Goal: Obtain resource: Download file/media

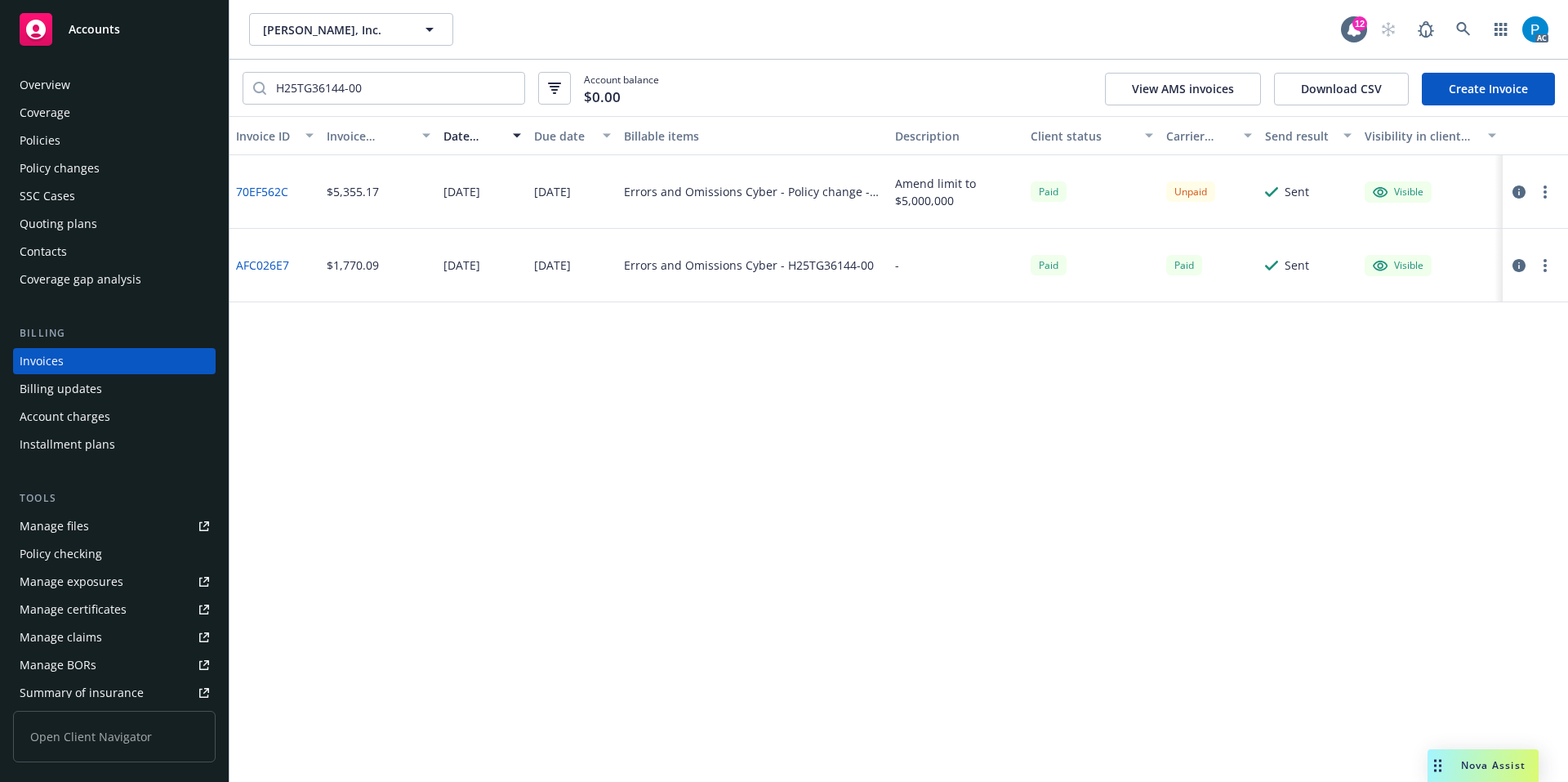
drag, startPoint x: 127, startPoint y: 31, endPoint x: 157, endPoint y: 32, distance: 30.0
click at [127, 31] on div "Accounts" at bounding box center [114, 29] width 190 height 32
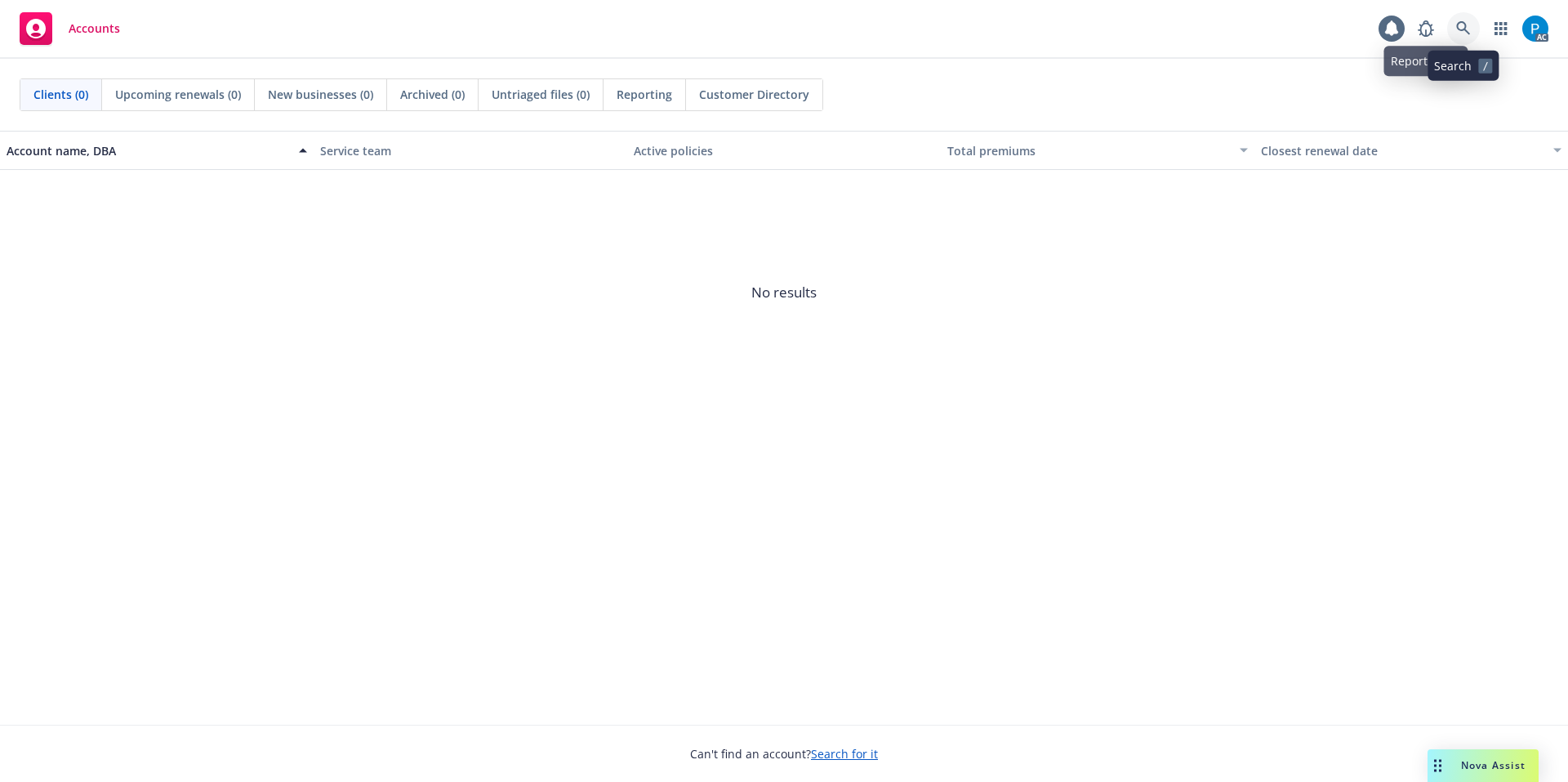
click at [1469, 22] on icon at bounding box center [1463, 28] width 14 height 14
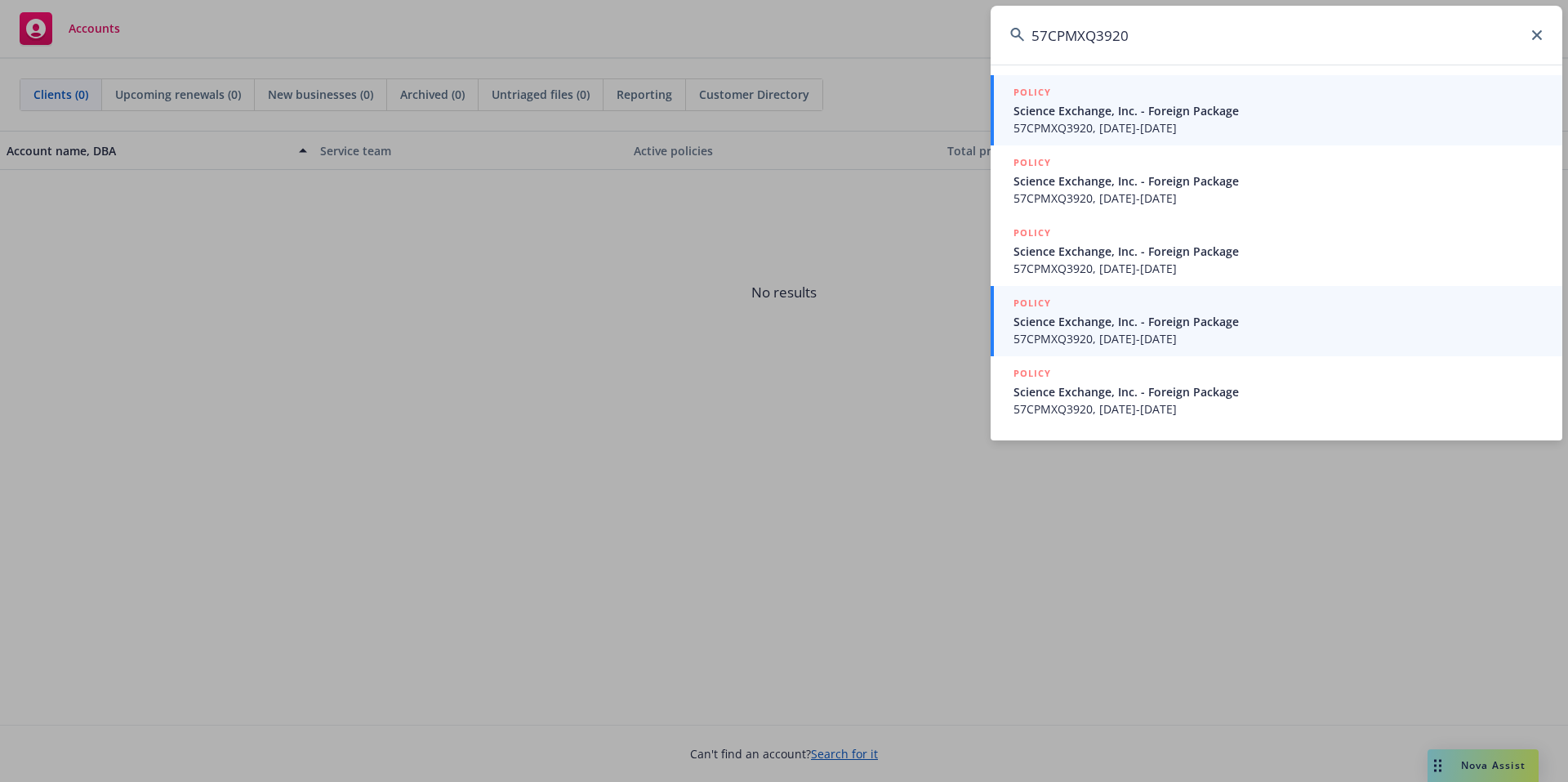
type input "57CPMXQ3920"
click at [1105, 325] on span "Science Exchange, Inc. - Foreign Package" at bounding box center [1278, 321] width 529 height 17
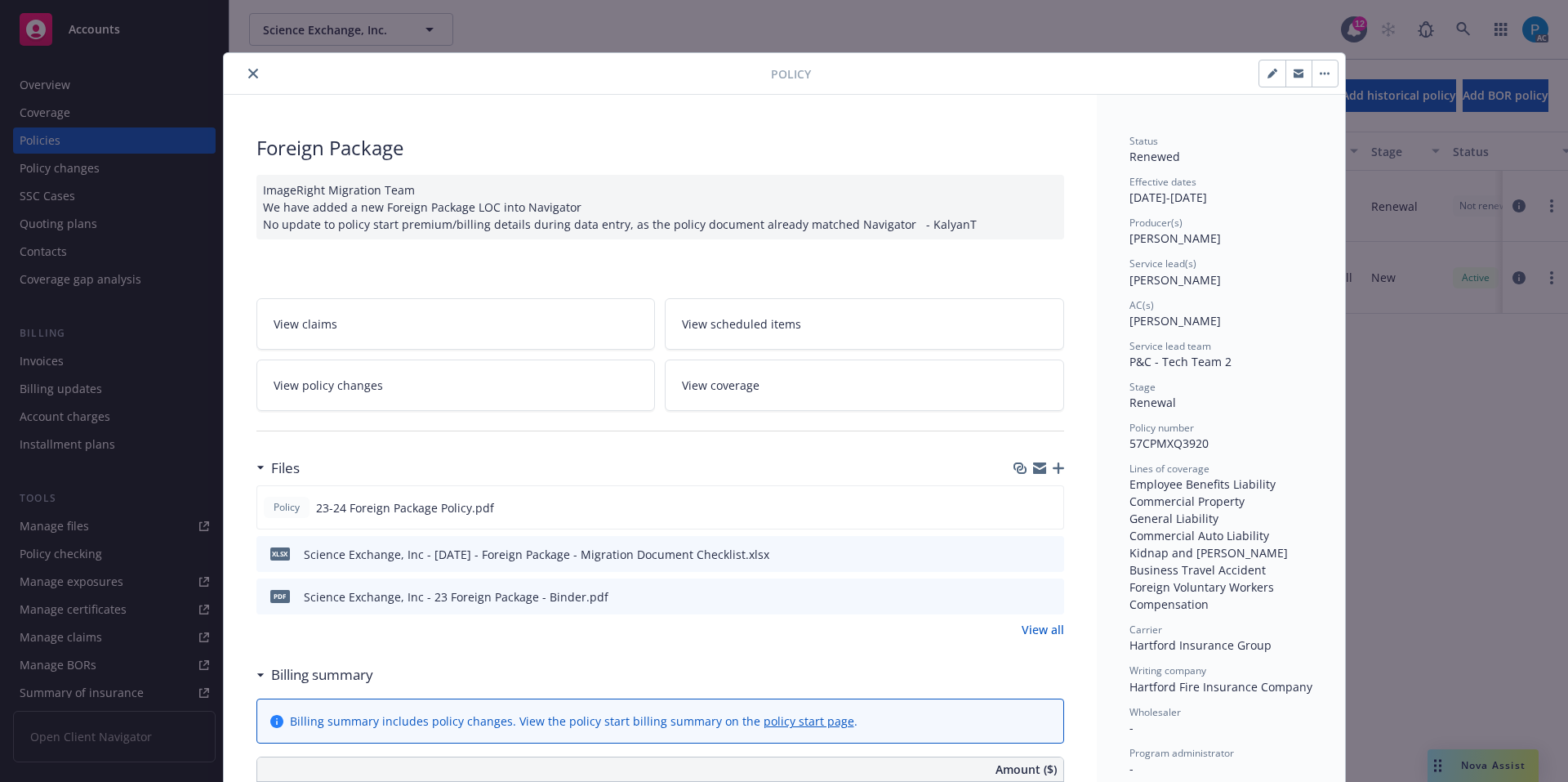
click at [248, 74] on icon "close" at bounding box center [253, 74] width 10 height 10
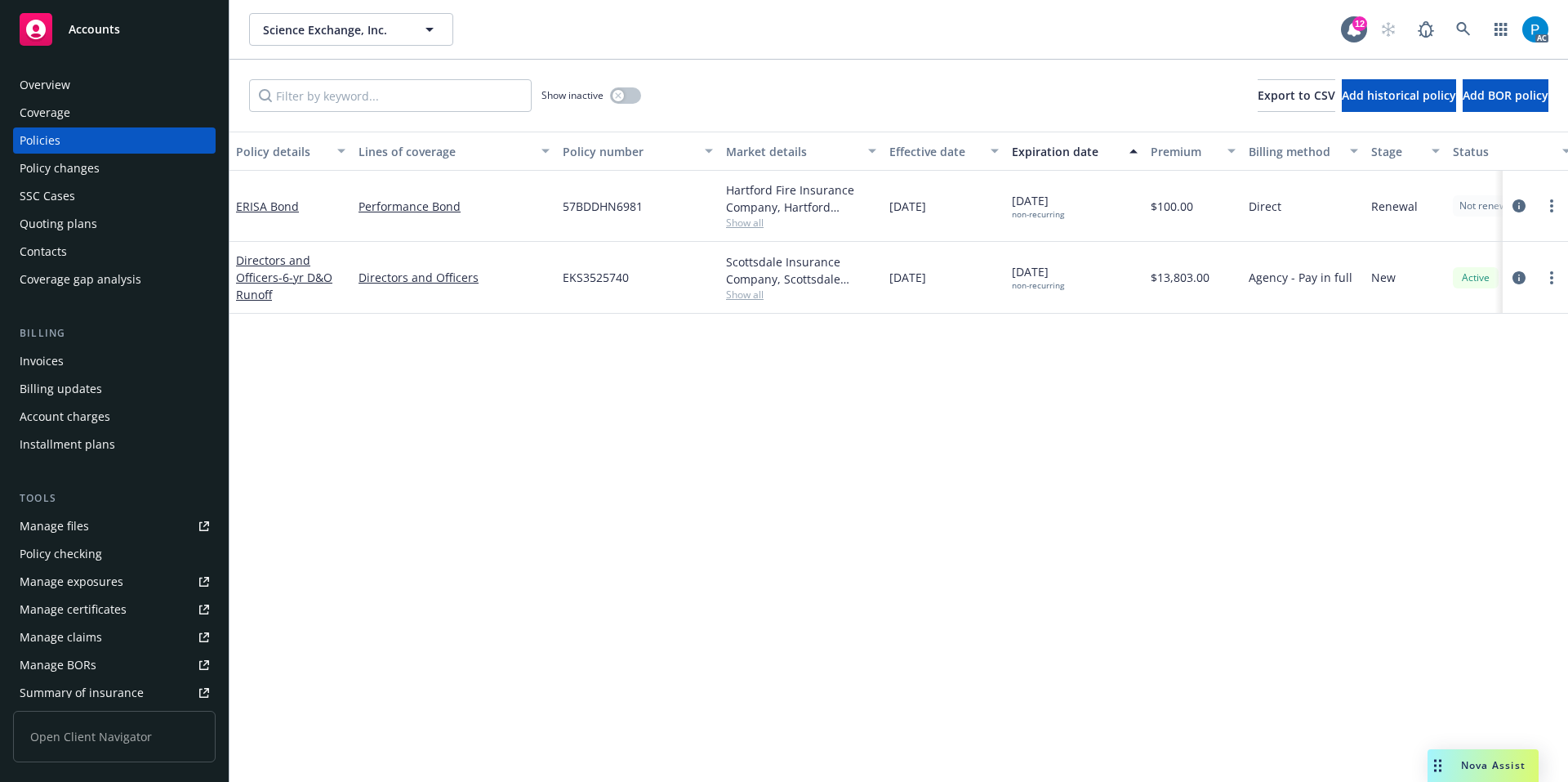
click at [68, 361] on div "Invoices" at bounding box center [114, 360] width 190 height 26
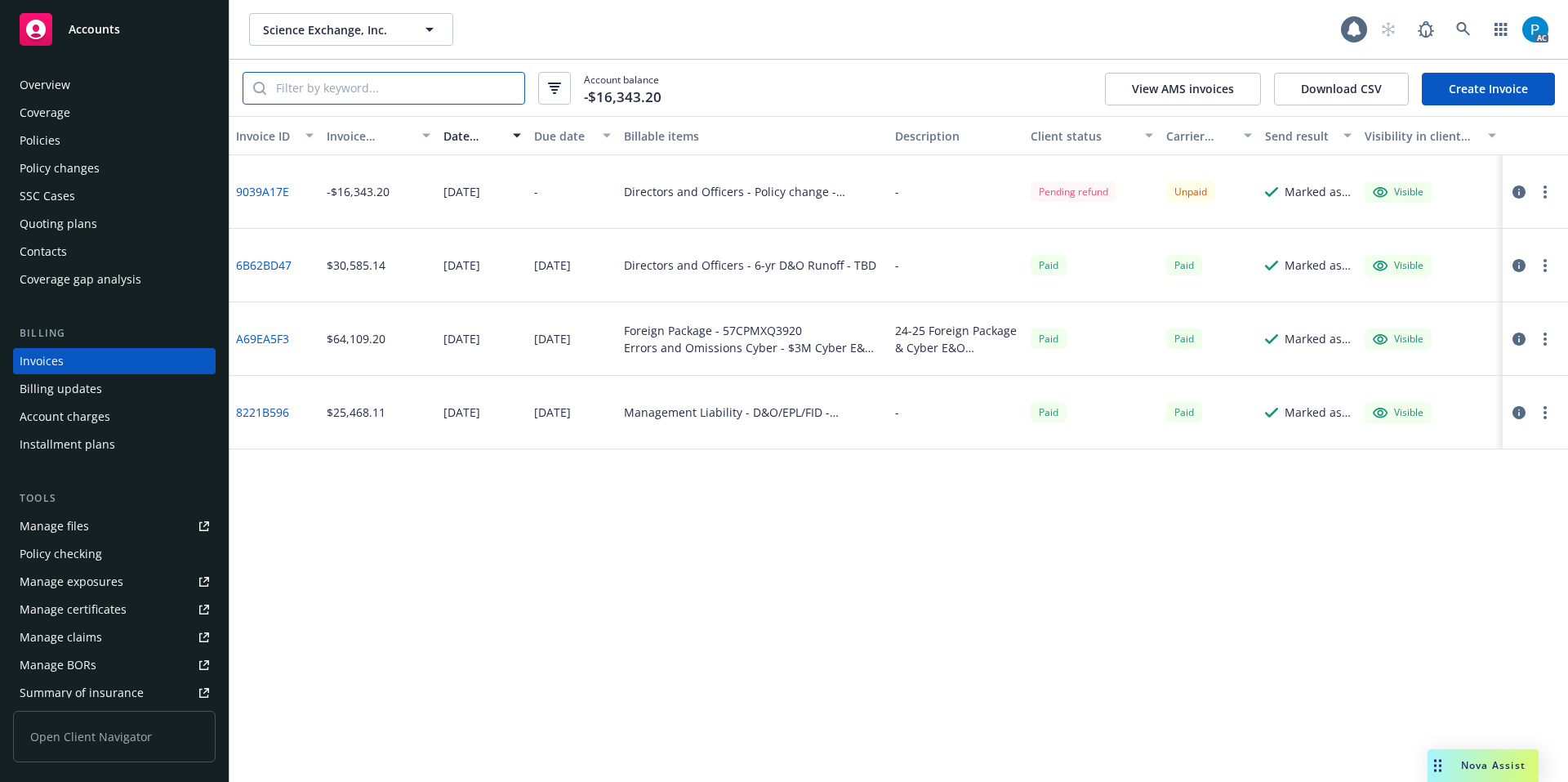
click at [398, 83] on input "search" at bounding box center [395, 88] width 258 height 31
paste input "57CPMXQ3920"
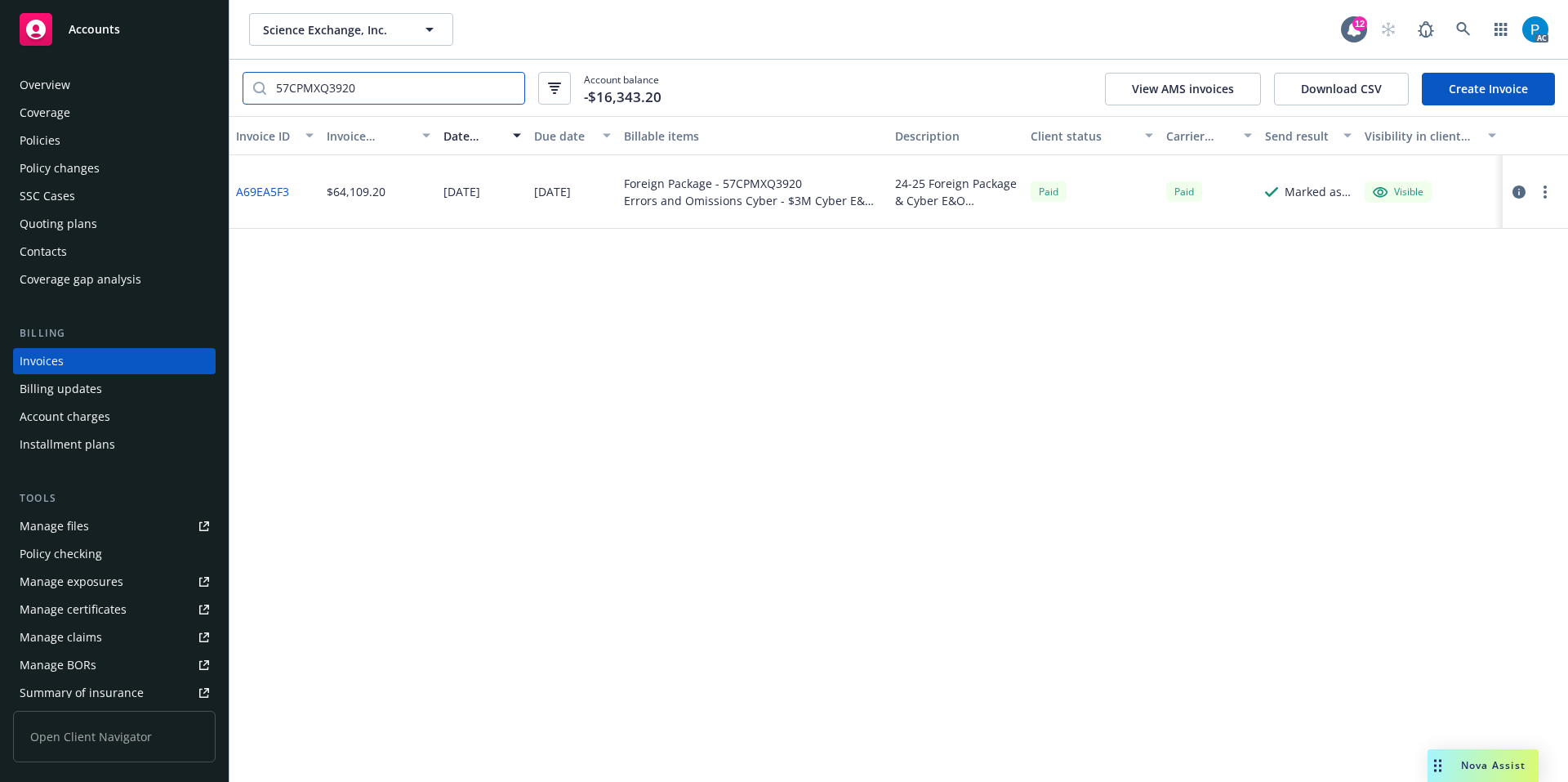
type input "57CPMXQ3920"
click at [106, 37] on div "Accounts" at bounding box center [114, 29] width 190 height 32
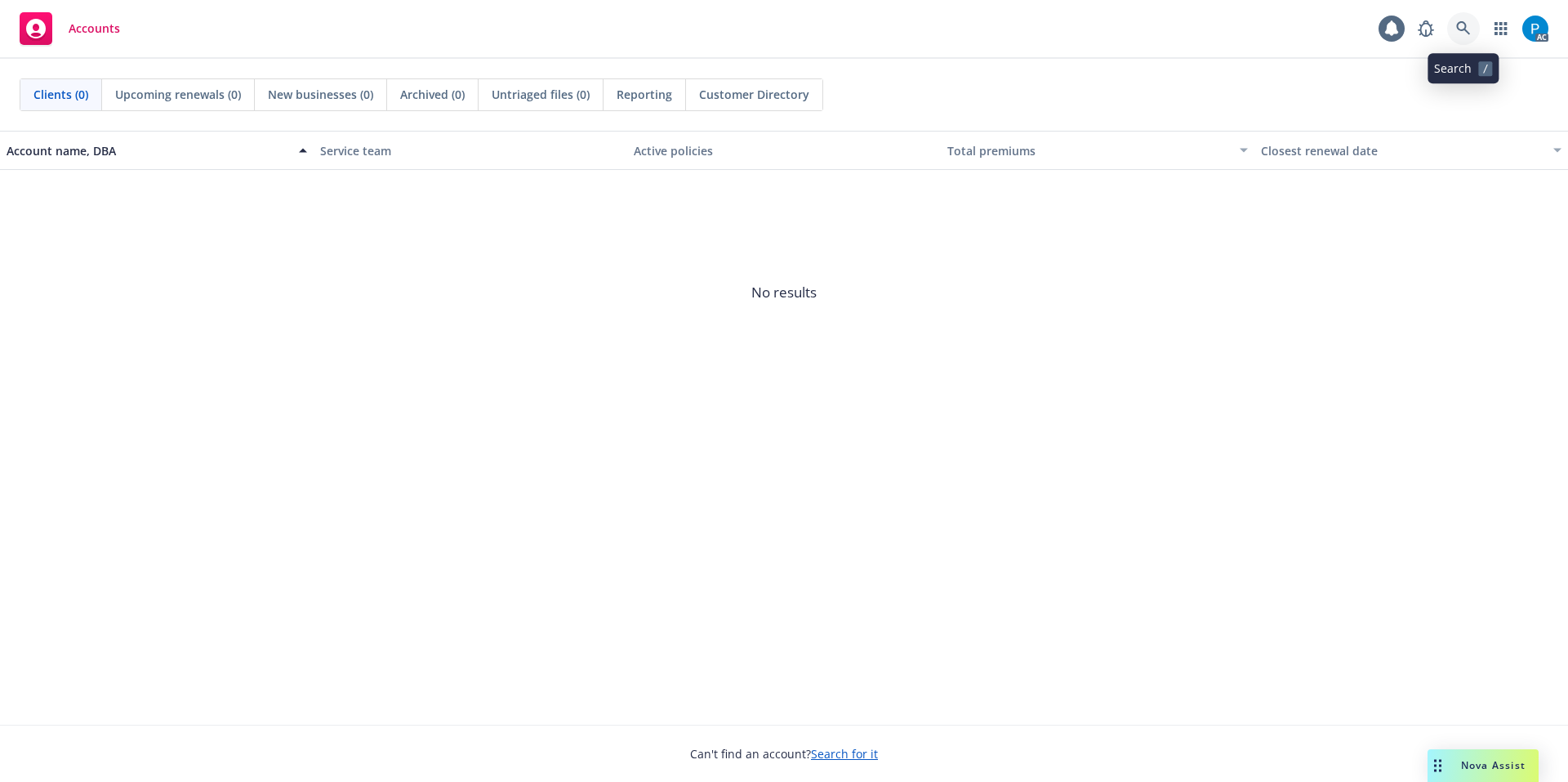
click at [1456, 25] on icon at bounding box center [1463, 28] width 14 height 14
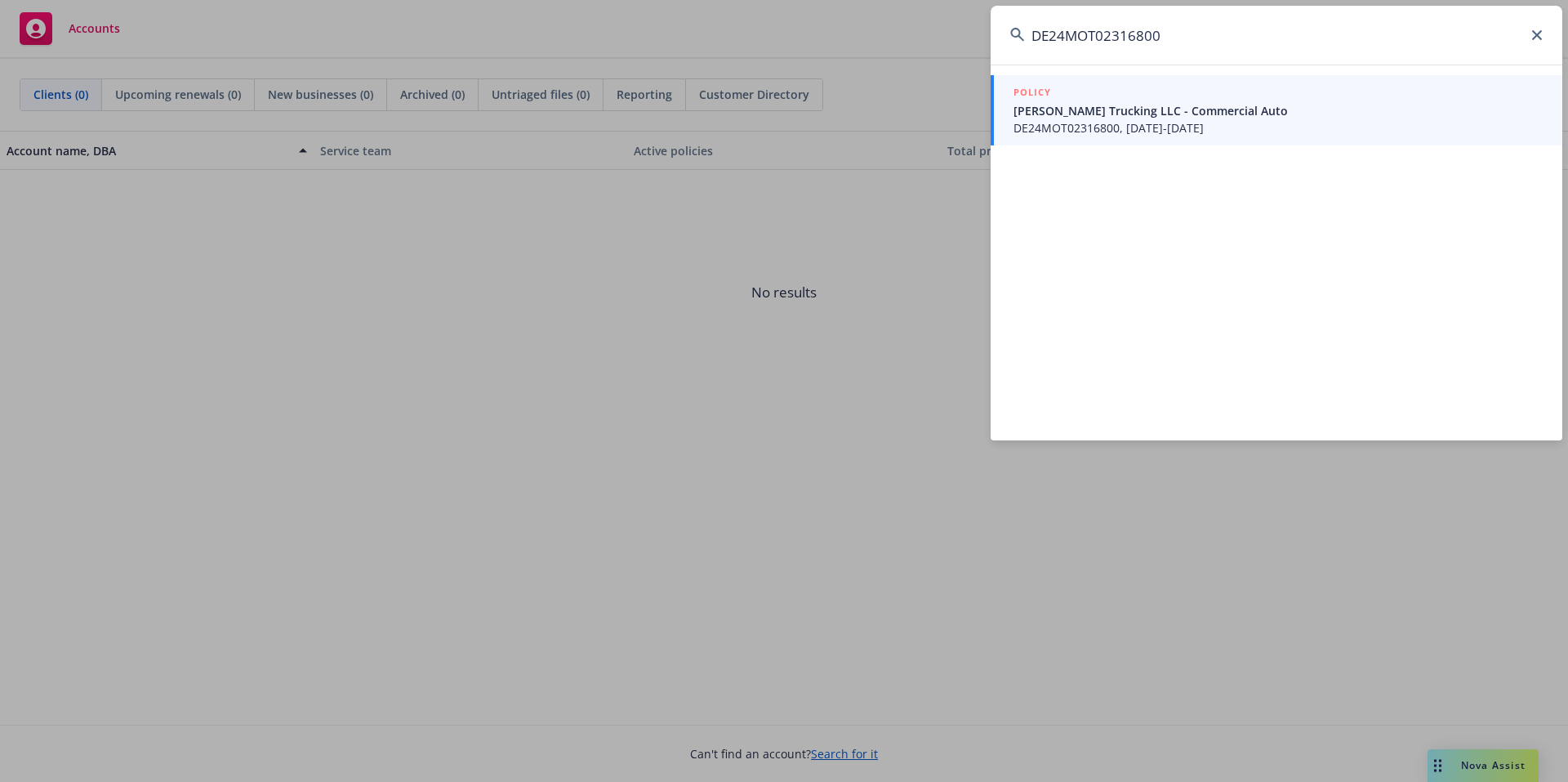
type input "DE24MOT02316800"
click at [1129, 124] on span "DE24MOT02316800, 11/20/2024-11/20/2025" at bounding box center [1278, 128] width 529 height 17
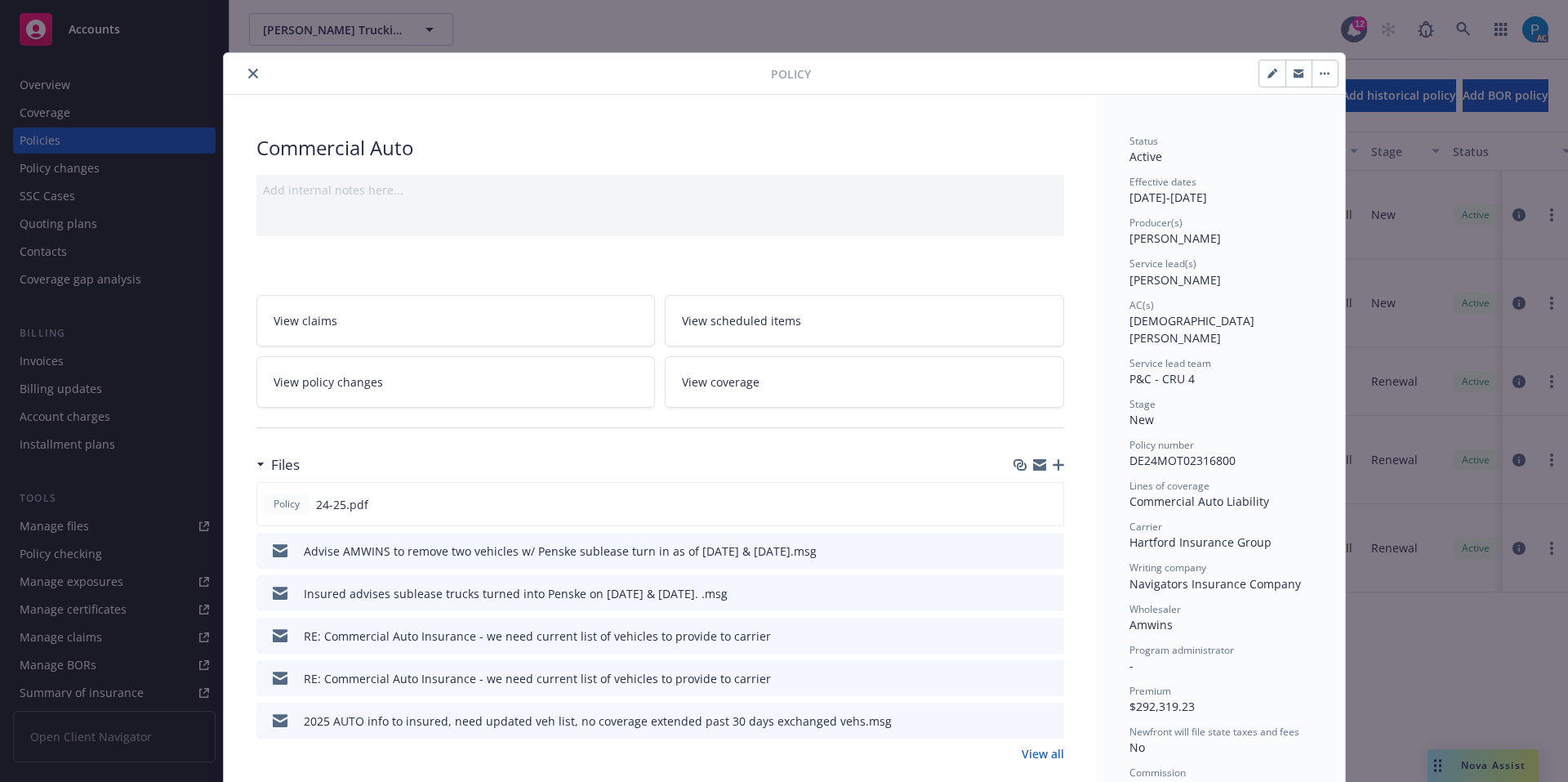
click at [247, 83] on div "Policy" at bounding box center [784, 73] width 1121 height 42
click at [246, 67] on button "close" at bounding box center [252, 73] width 20 height 20
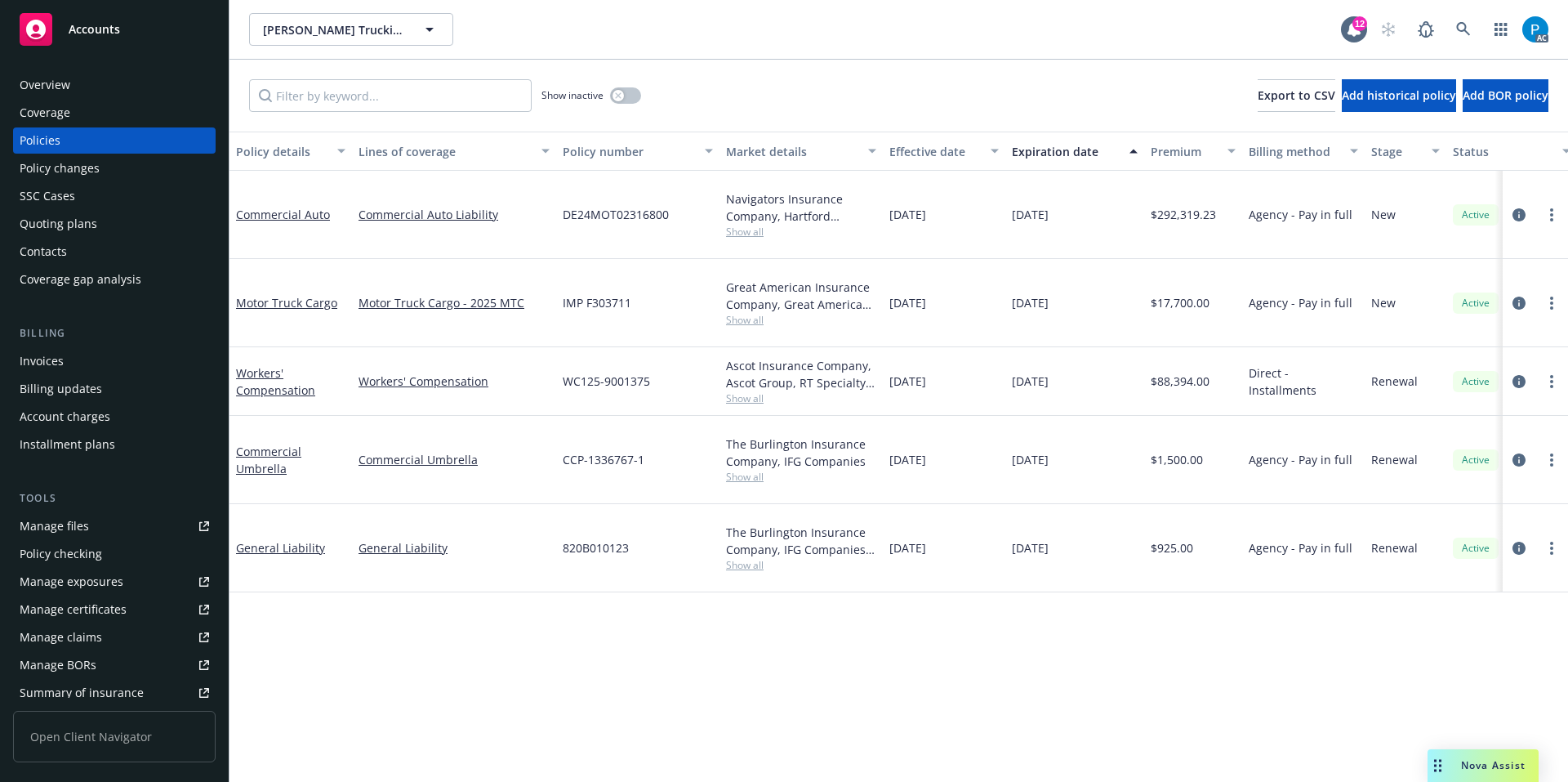
click at [48, 354] on div "Invoices" at bounding box center [42, 360] width 44 height 26
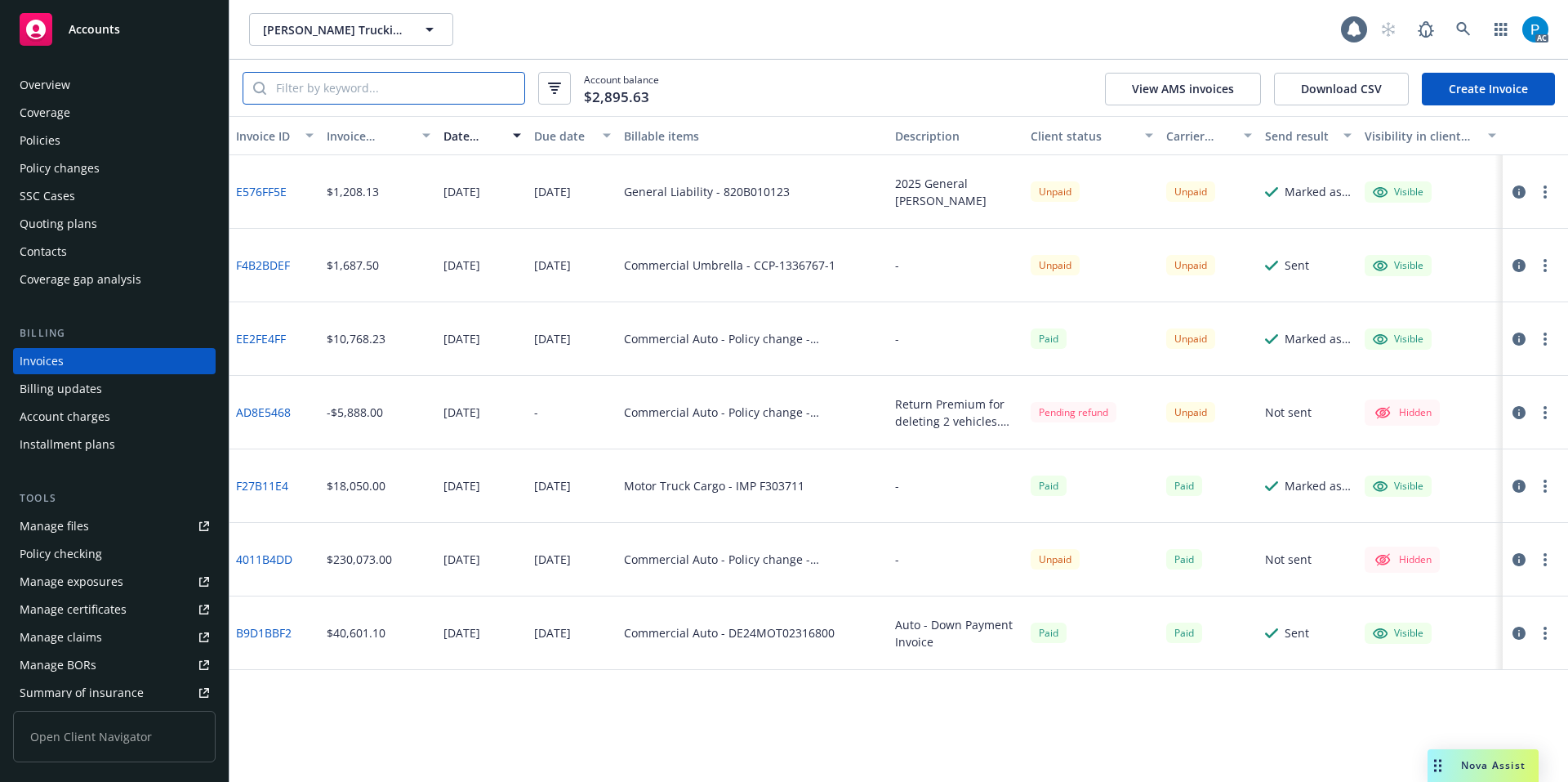
click at [414, 91] on input "search" at bounding box center [395, 88] width 258 height 31
paste input "DE24MOT02316800"
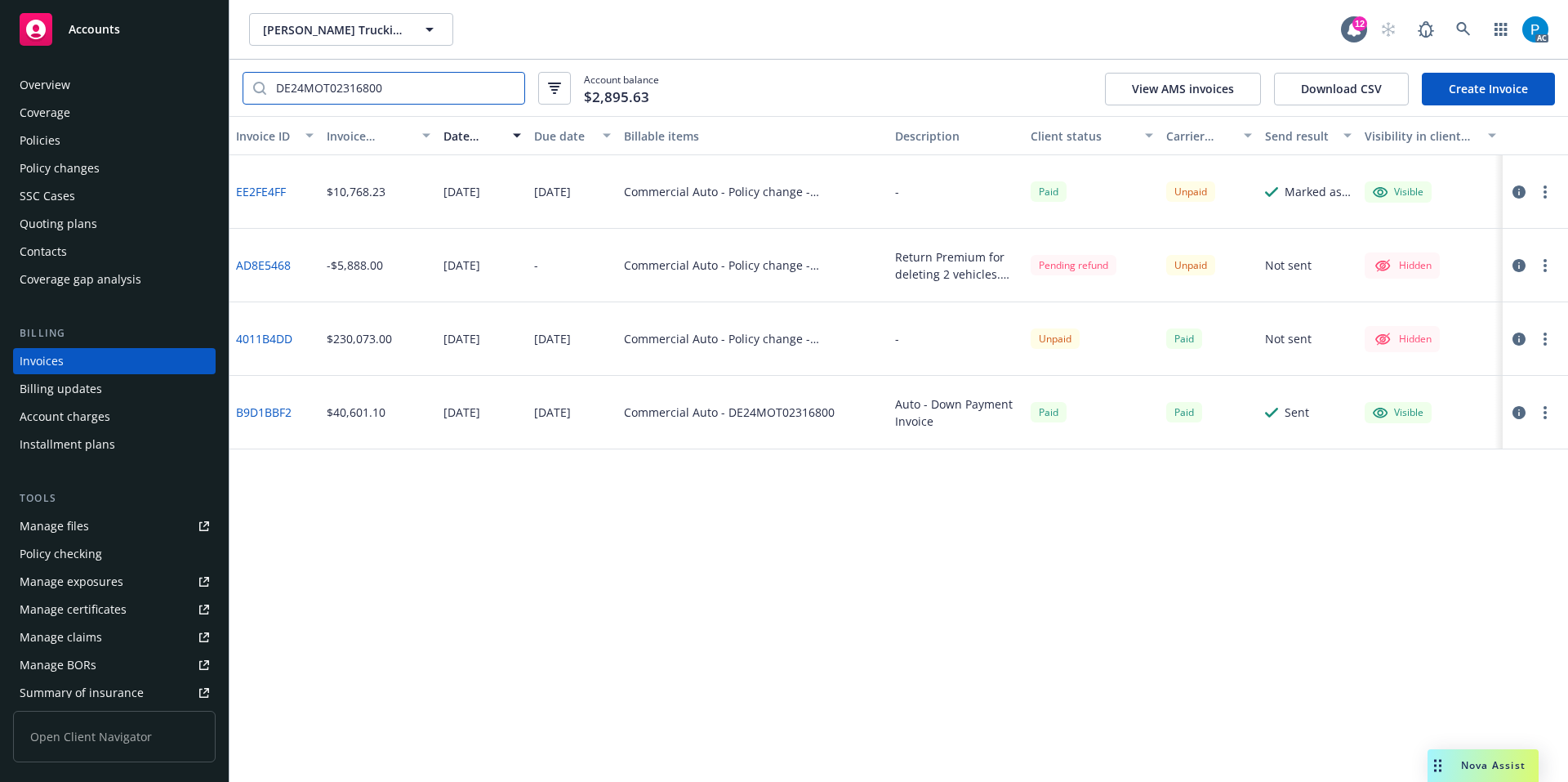
type input "DE24MOT02316800"
click at [1520, 190] on icon "button" at bounding box center [1519, 191] width 13 height 13
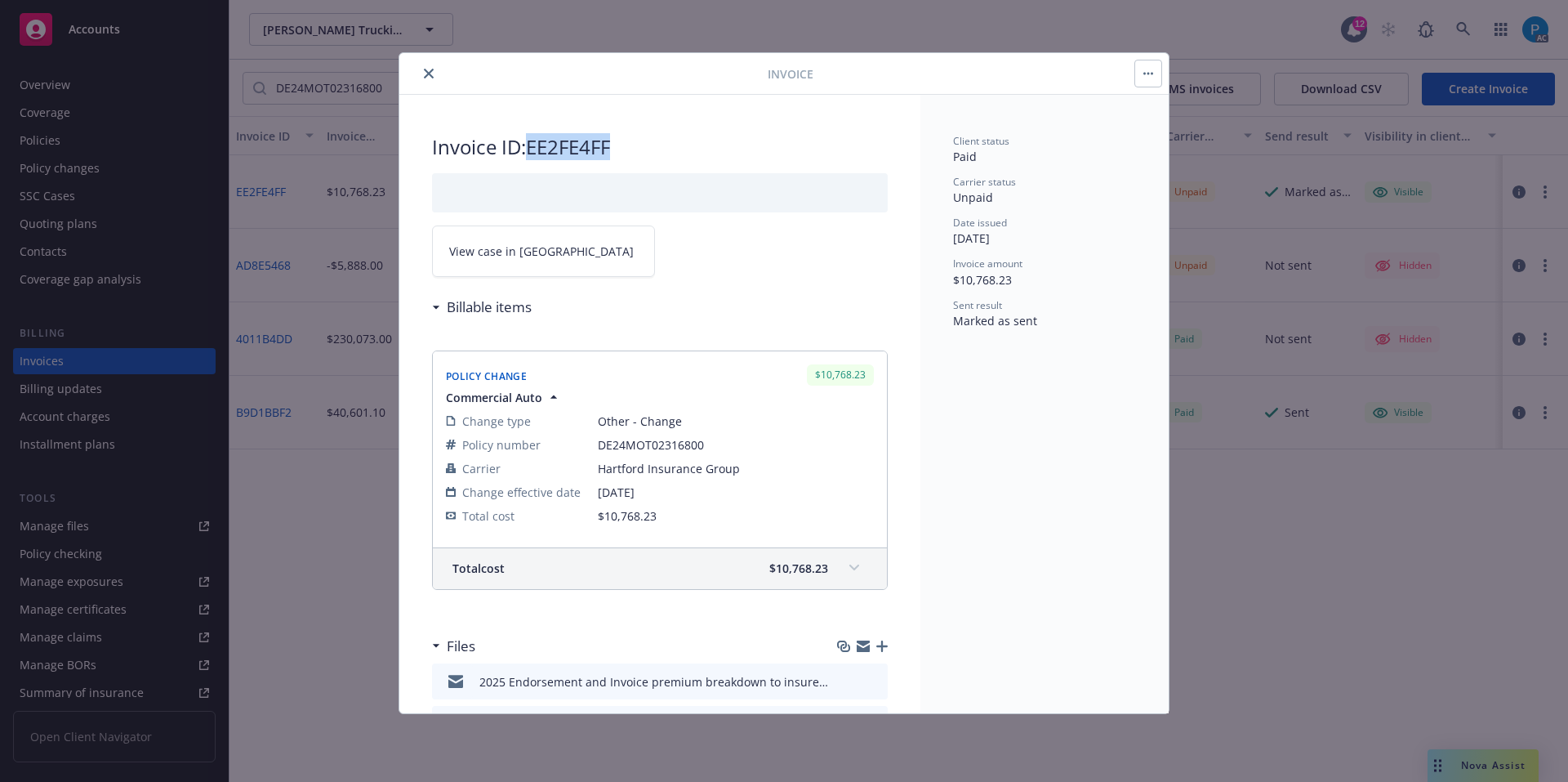
drag, startPoint x: 620, startPoint y: 149, endPoint x: 535, endPoint y: 150, distance: 85.0
click at [535, 150] on h2 "Invoice ID: EE2FE4FF" at bounding box center [659, 147] width 456 height 26
copy h2 "EE2FE4FF"
click at [538, 249] on link "View case in SSC" at bounding box center [543, 251] width 223 height 52
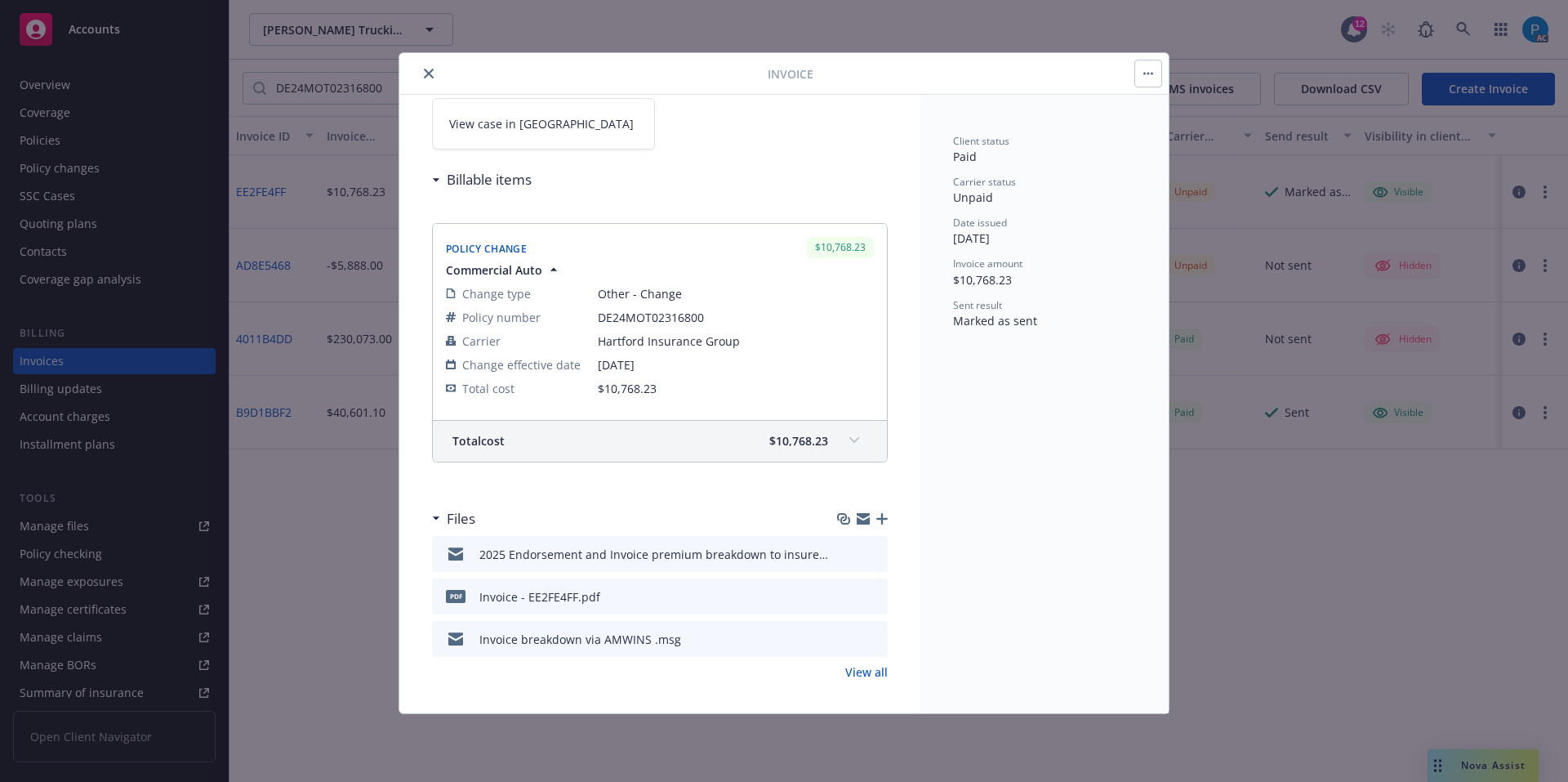
scroll to position [134, 0]
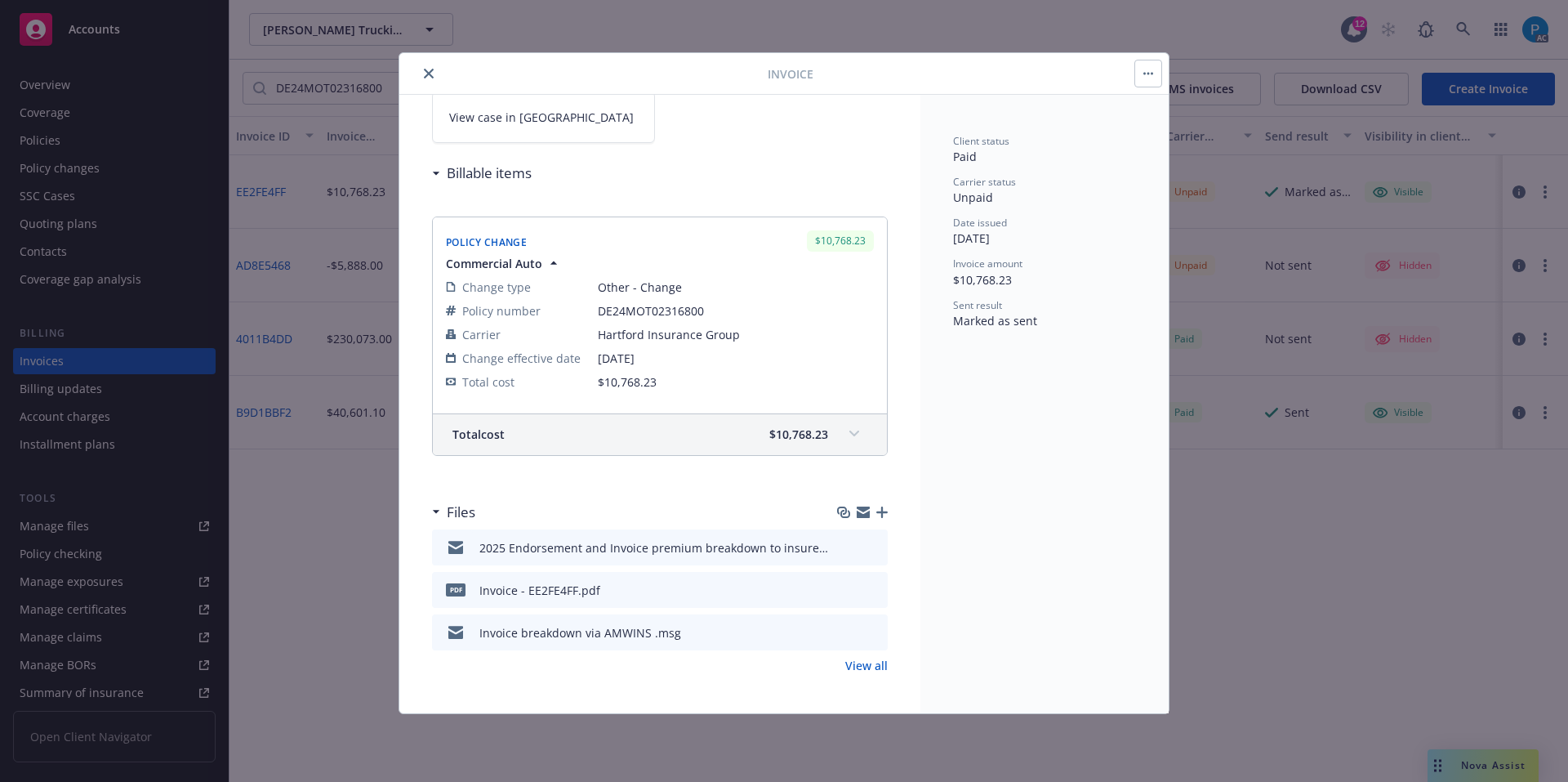
click at [425, 74] on icon "close" at bounding box center [429, 74] width 10 height 10
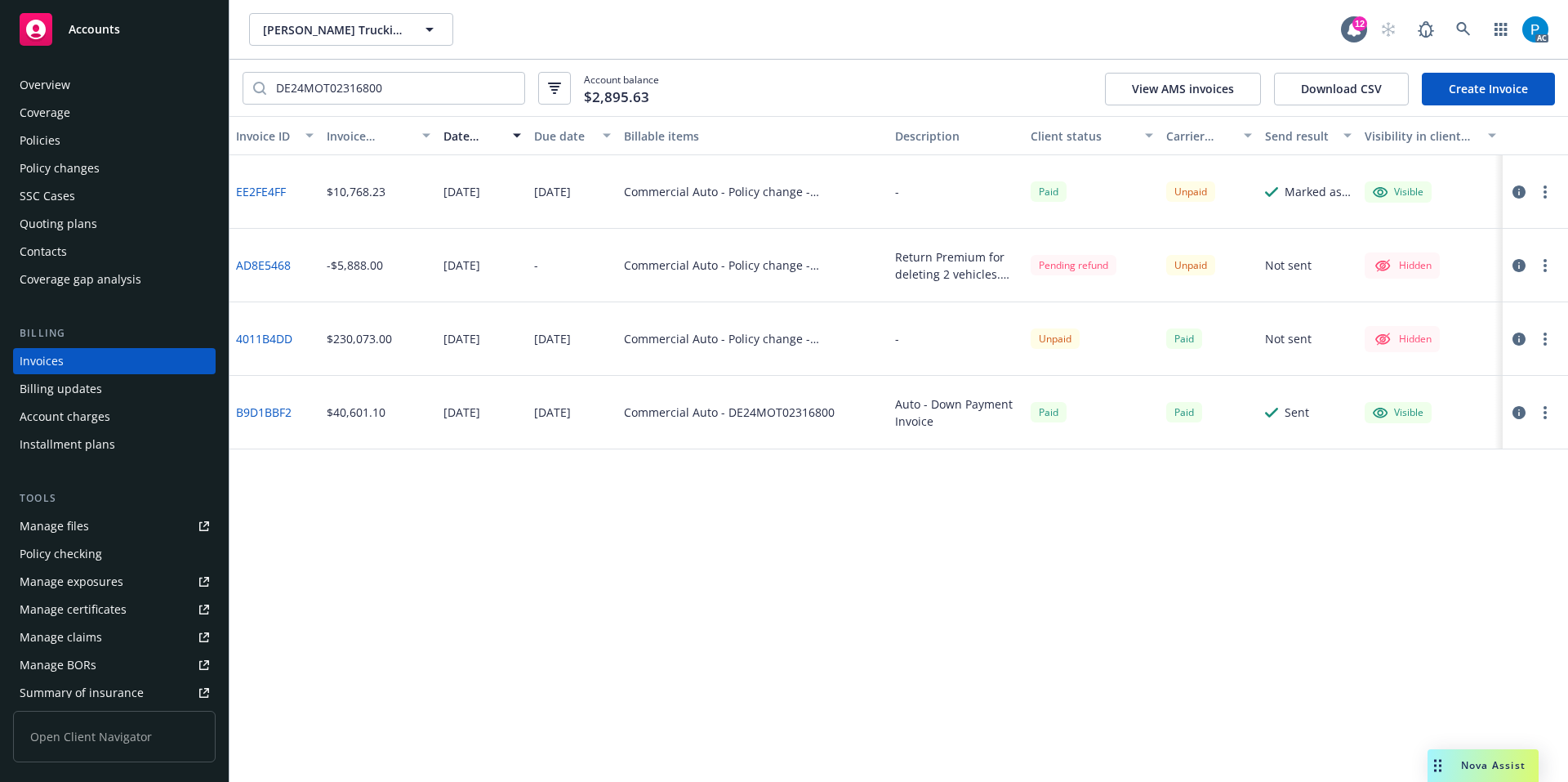
click at [58, 147] on div "Policies" at bounding box center [40, 140] width 41 height 26
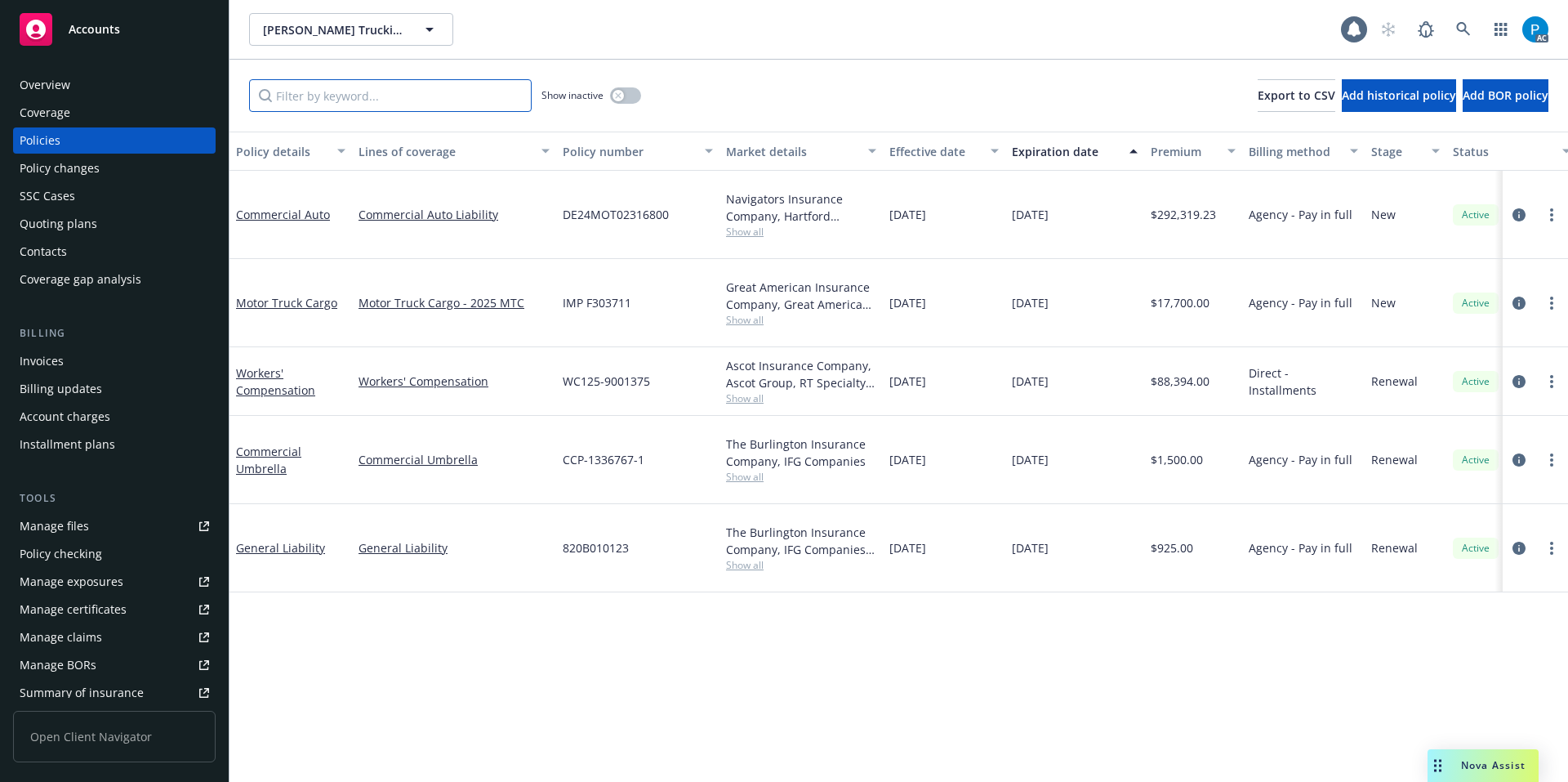
click at [385, 93] on input "Filter by keyword..." at bounding box center [390, 95] width 282 height 32
paste input "DE24MOT02316800"
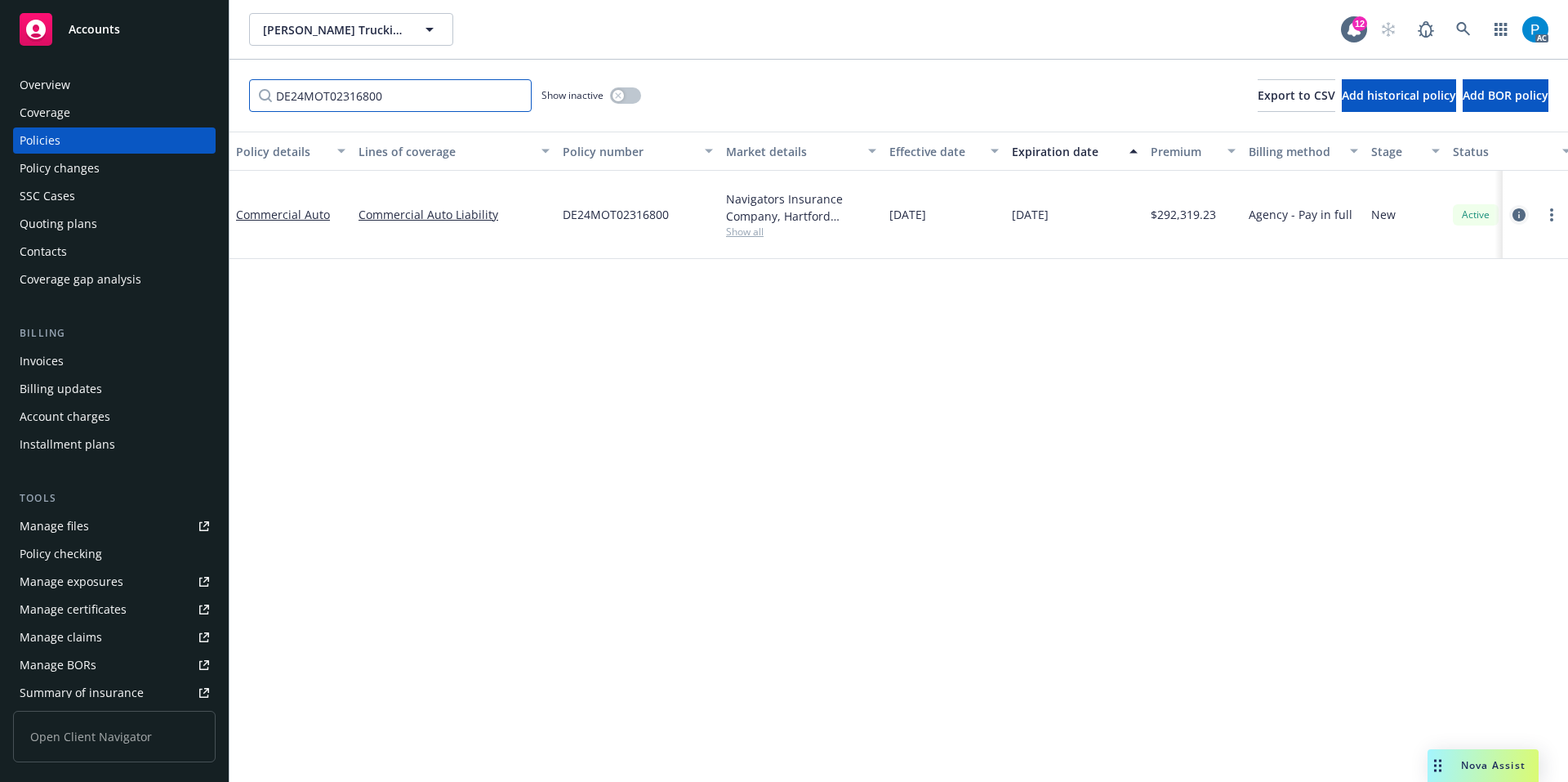
type input "DE24MOT02316800"
click at [1522, 208] on icon "circleInformation" at bounding box center [1519, 214] width 13 height 13
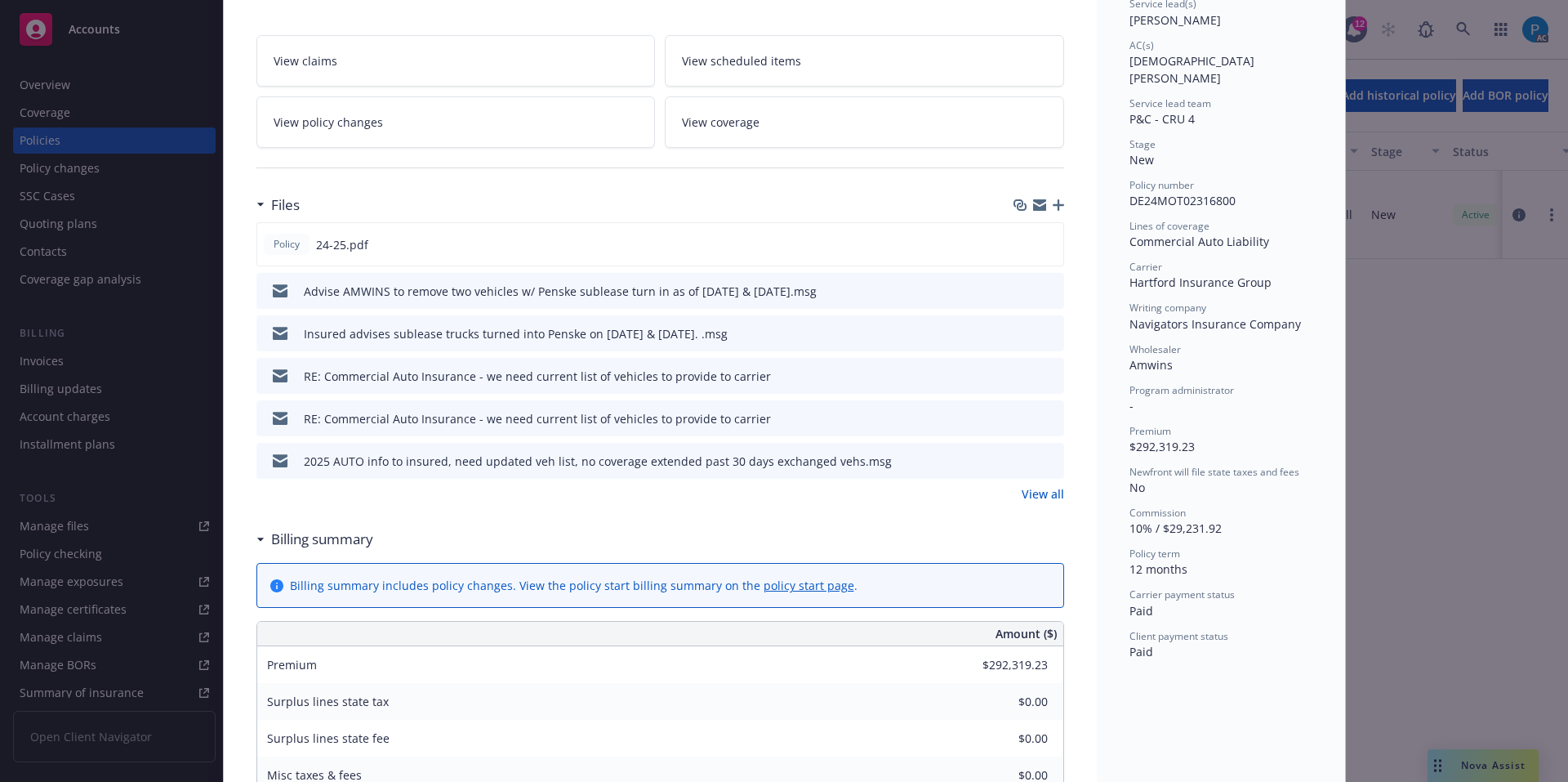
scroll to position [294, 0]
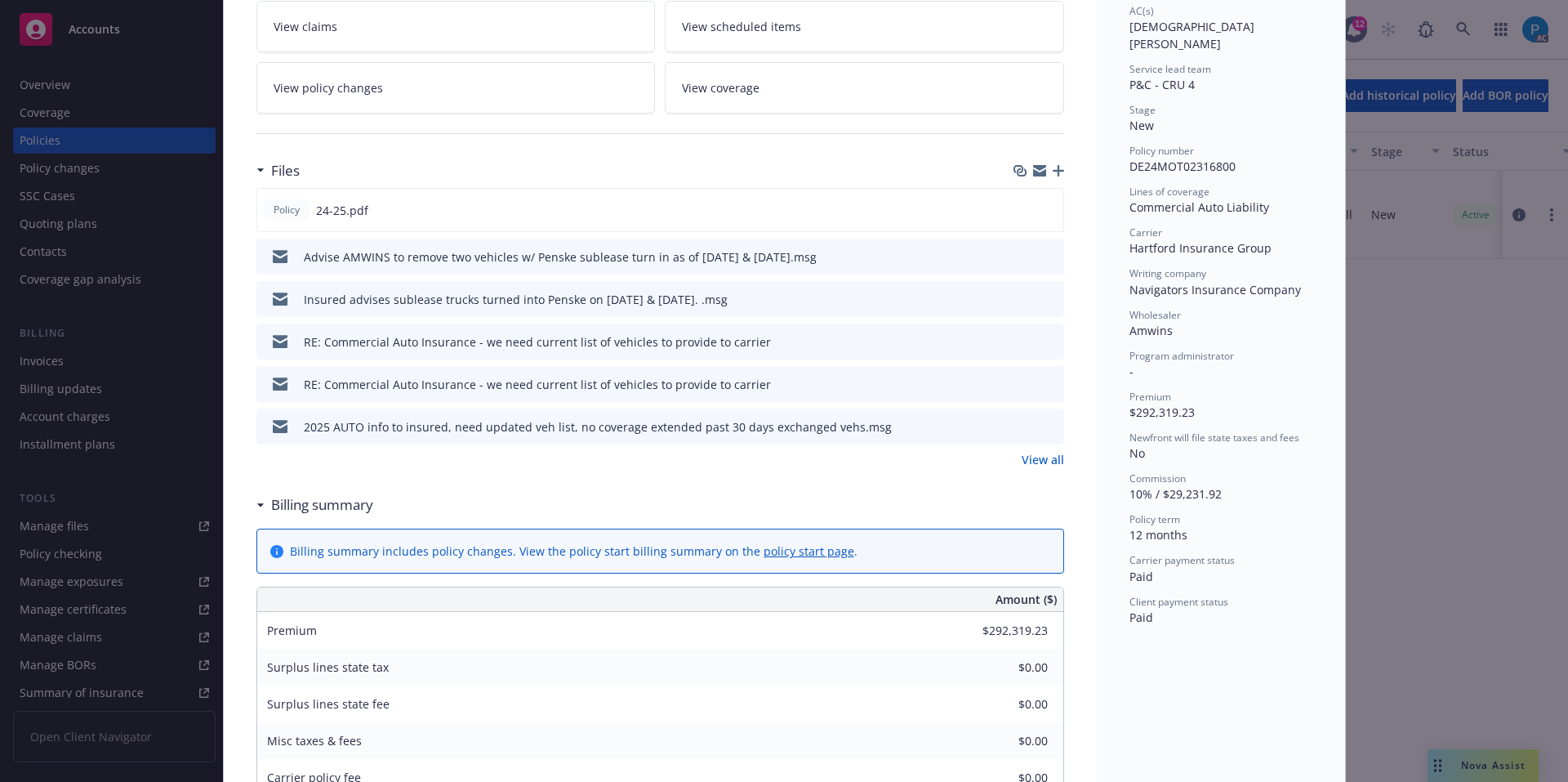
click at [1037, 462] on link "View all" at bounding box center [1043, 459] width 42 height 17
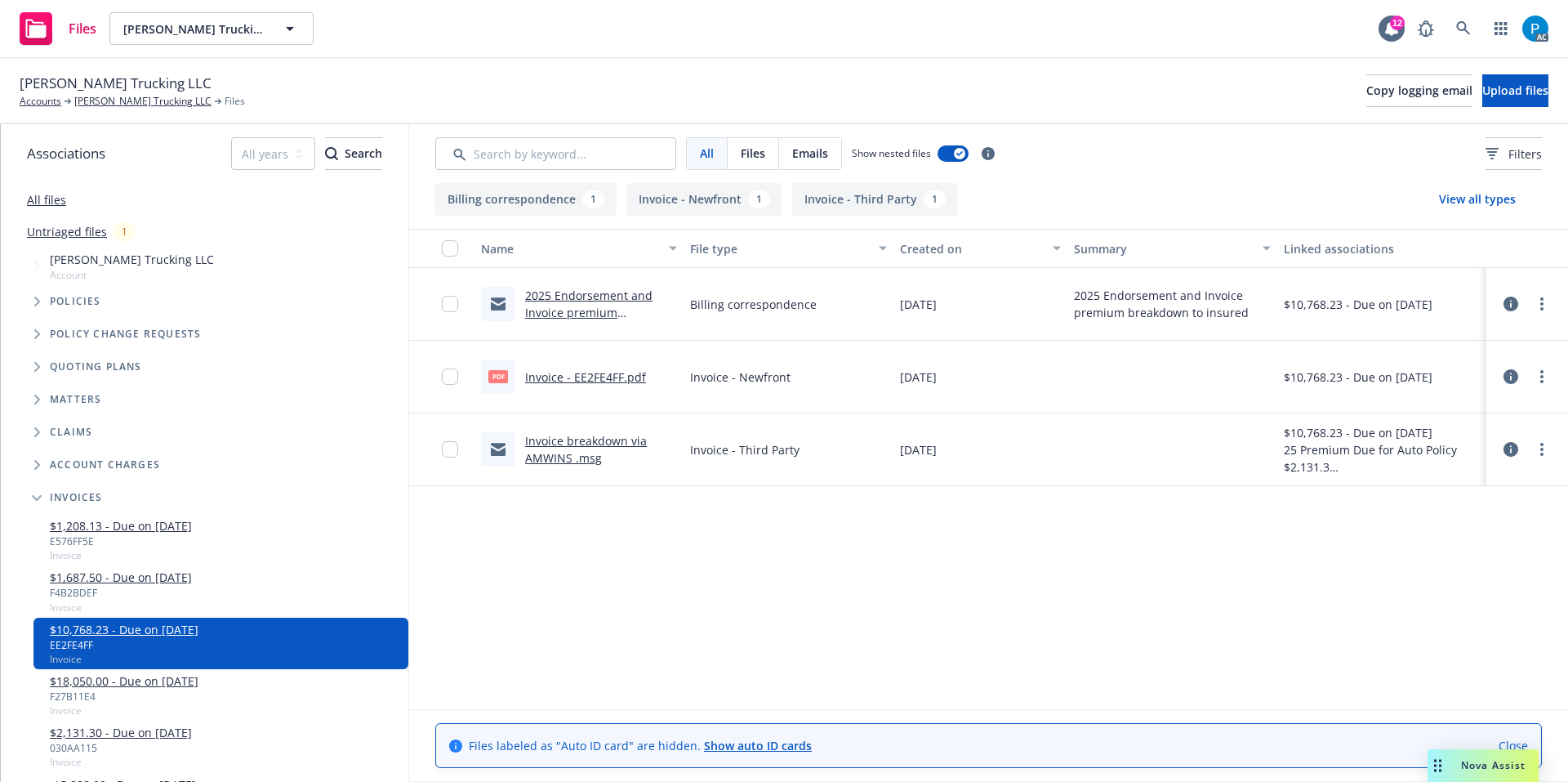
click at [630, 439] on link "Invoice breakdown via AMWINS .msg" at bounding box center [586, 449] width 122 height 32
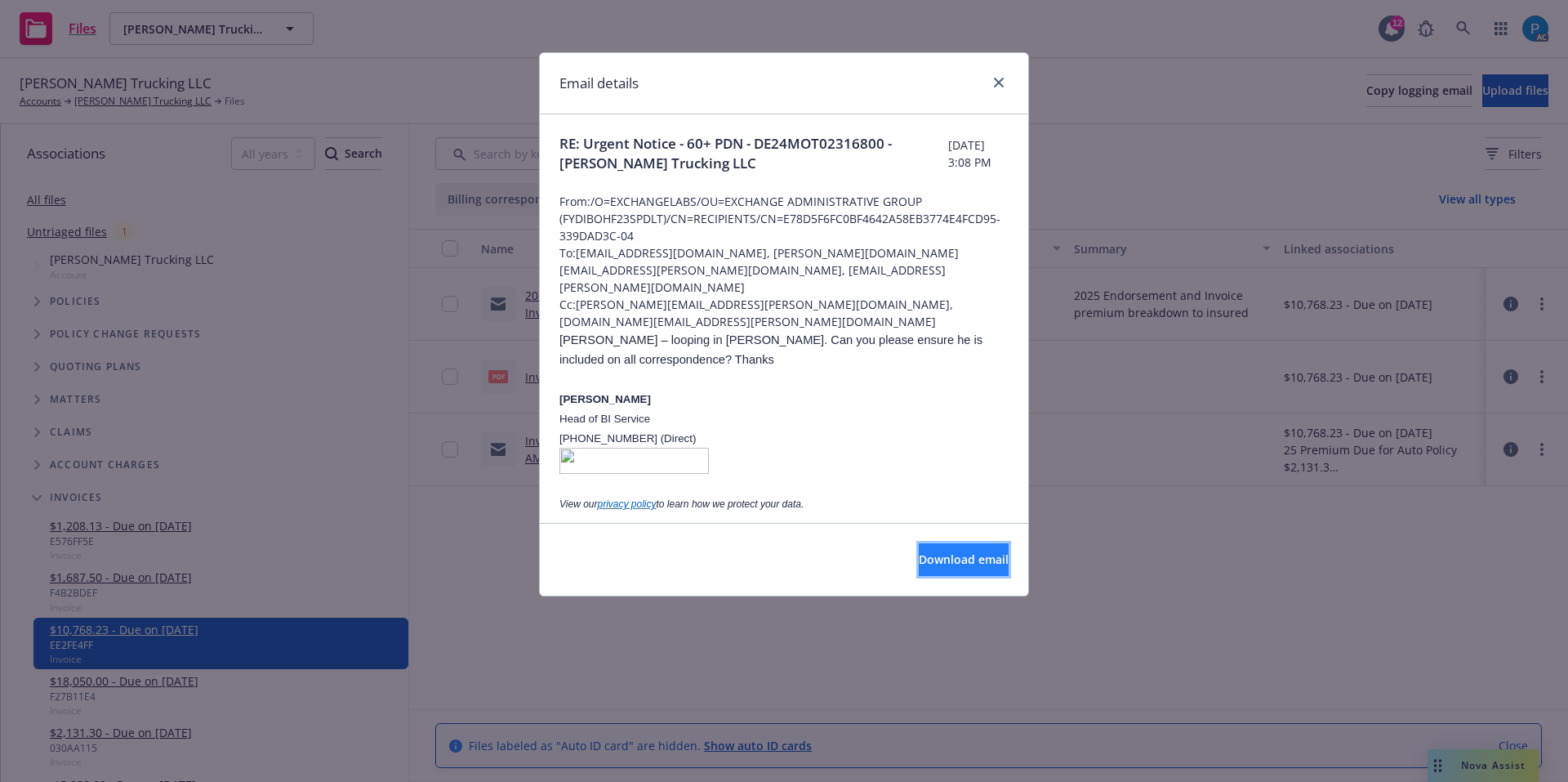
click at [926, 557] on span "Download email" at bounding box center [964, 559] width 90 height 15
click at [1002, 80] on icon "close" at bounding box center [999, 82] width 10 height 10
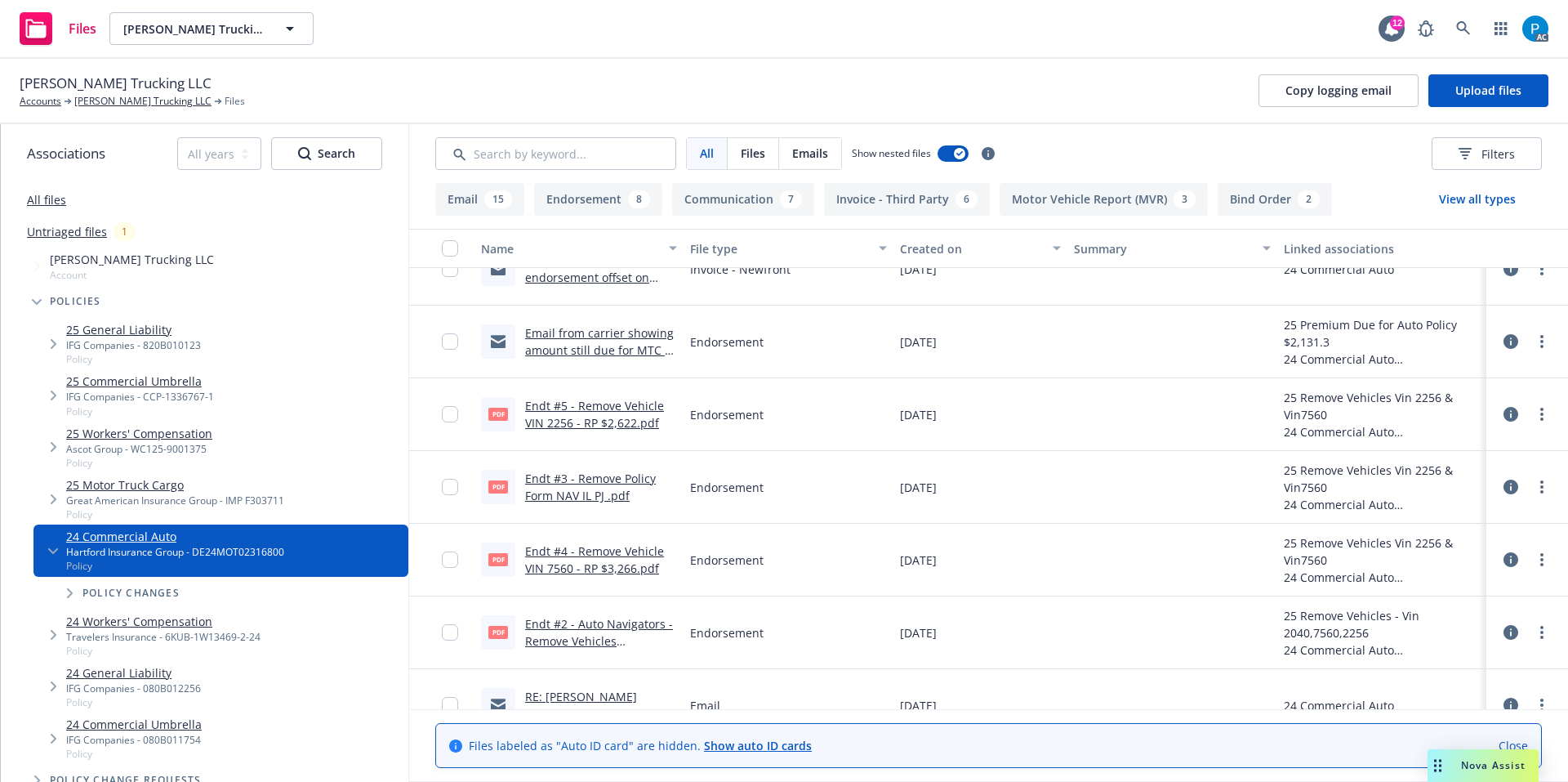
scroll to position [898, 0]
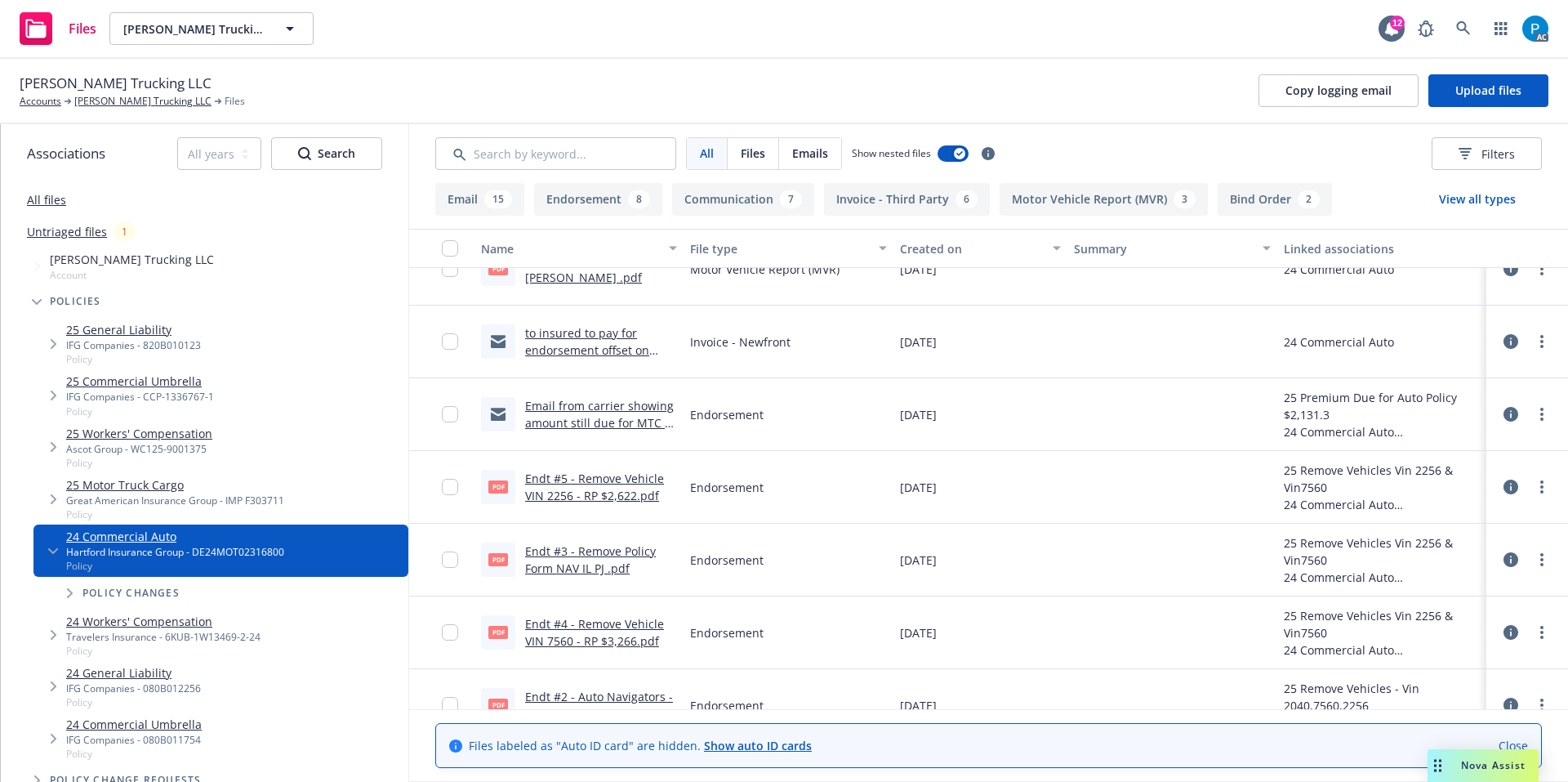
click at [607, 480] on link "Endt #5 - Remove Vehicle VIN 2256 - RP $2,622.pdf" at bounding box center [594, 487] width 139 height 32
